Goal: Task Accomplishment & Management: Use online tool/utility

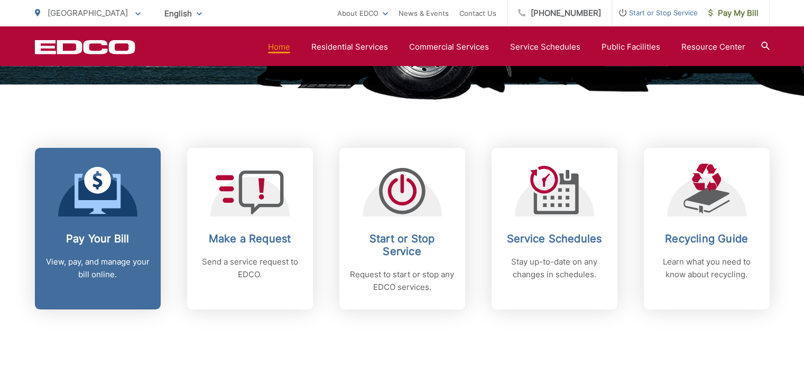
scroll to position [379, 0]
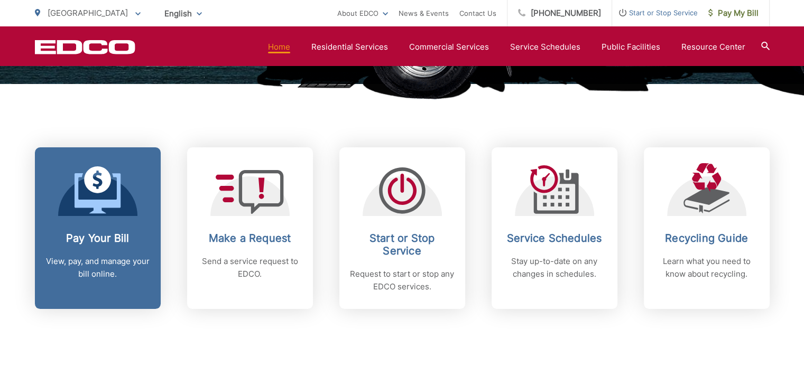
click at [108, 237] on h2 "Pay Your Bill" at bounding box center [97, 238] width 105 height 13
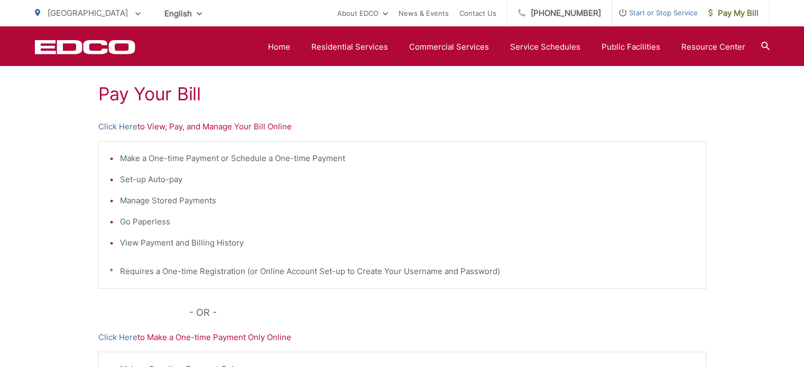
scroll to position [189, 0]
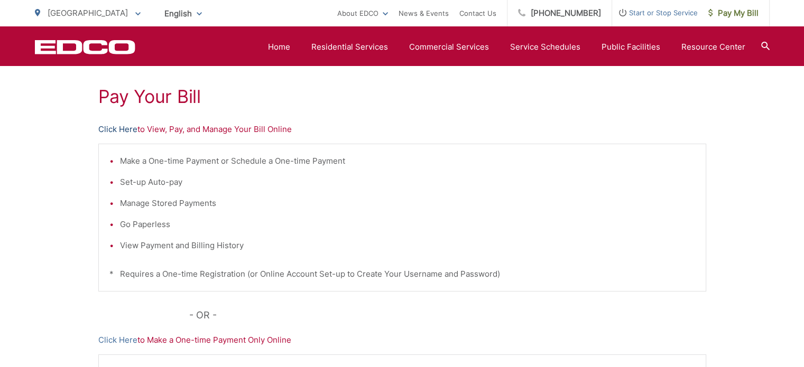
click at [107, 130] on link "Click Here" at bounding box center [117, 129] width 39 height 13
